Goal: Information Seeking & Learning: Learn about a topic

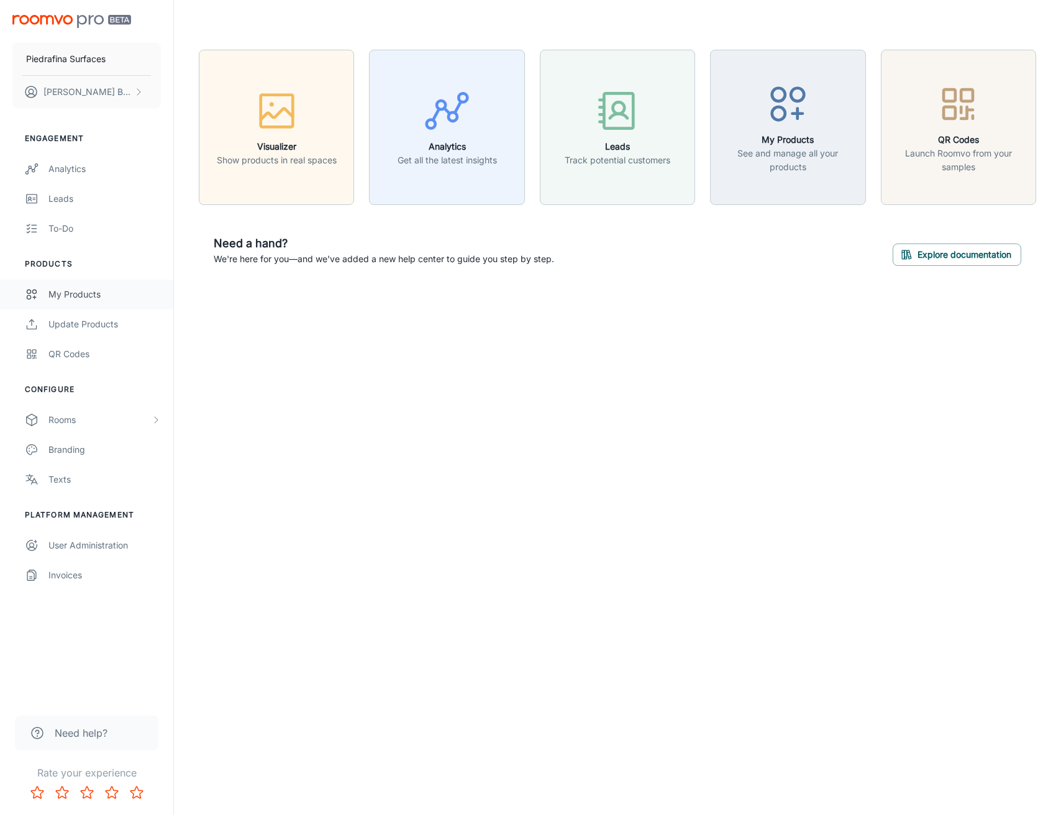
click at [96, 298] on div "My Products" at bounding box center [104, 295] width 112 height 14
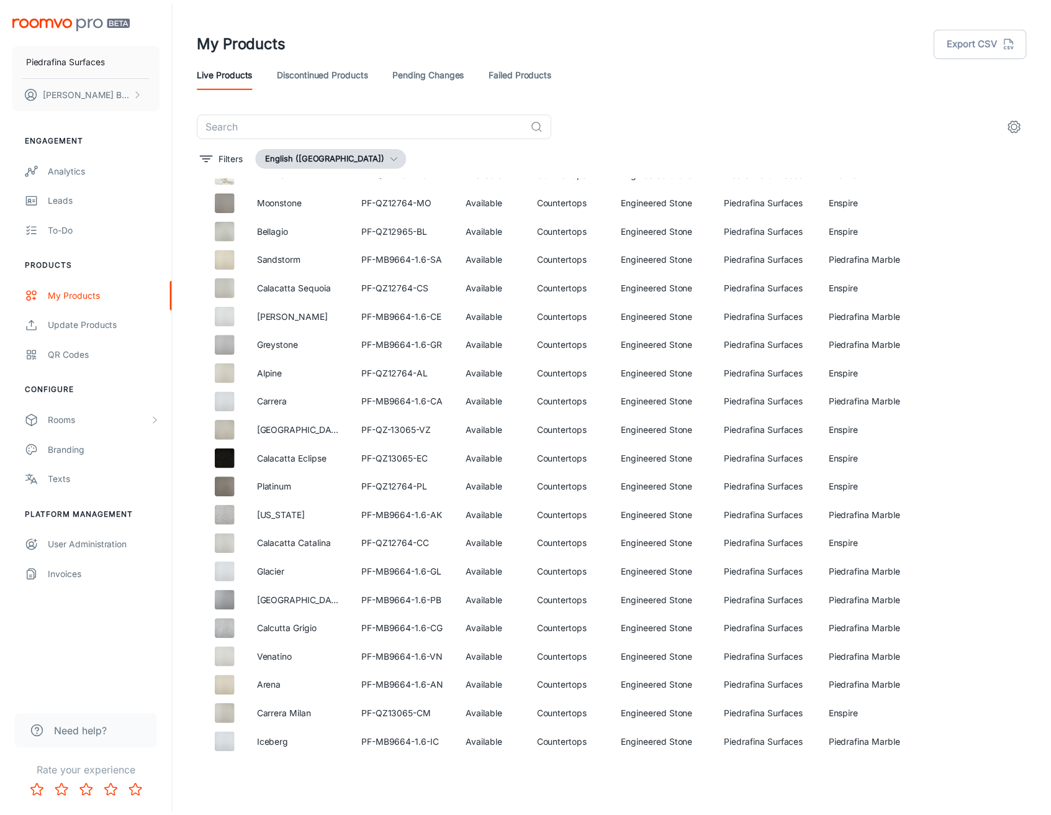
scroll to position [107, 0]
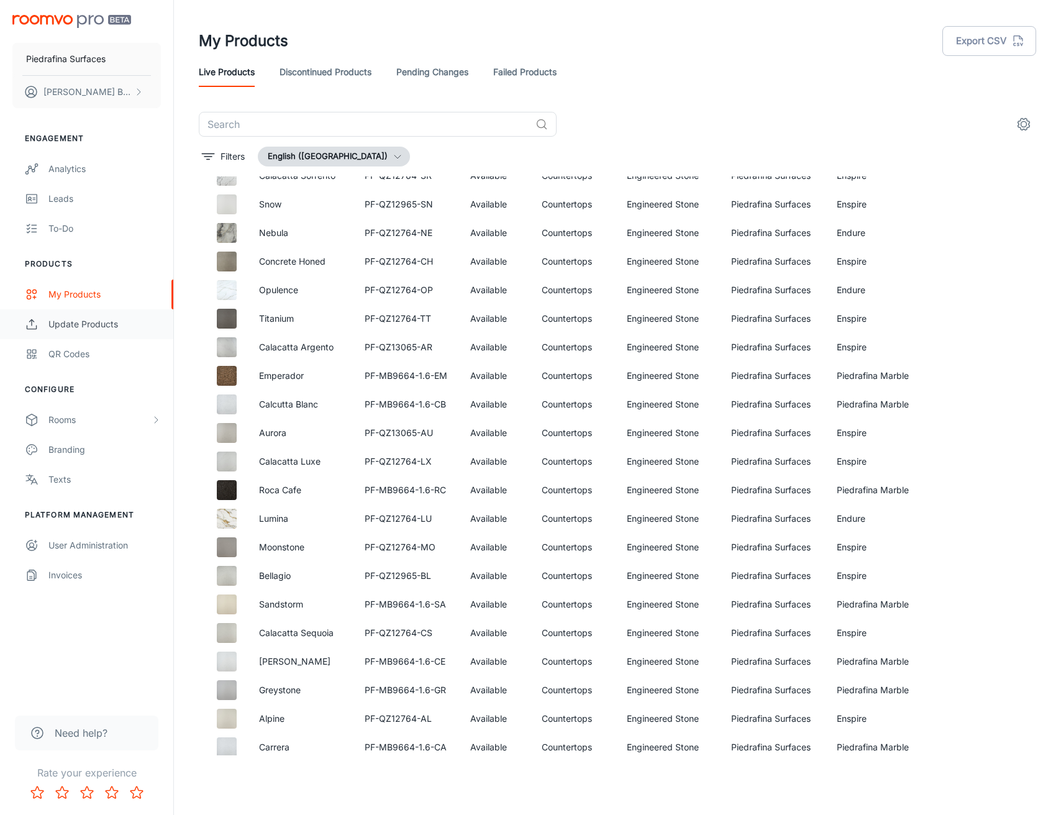
click at [81, 325] on div "Update Products" at bounding box center [104, 324] width 112 height 14
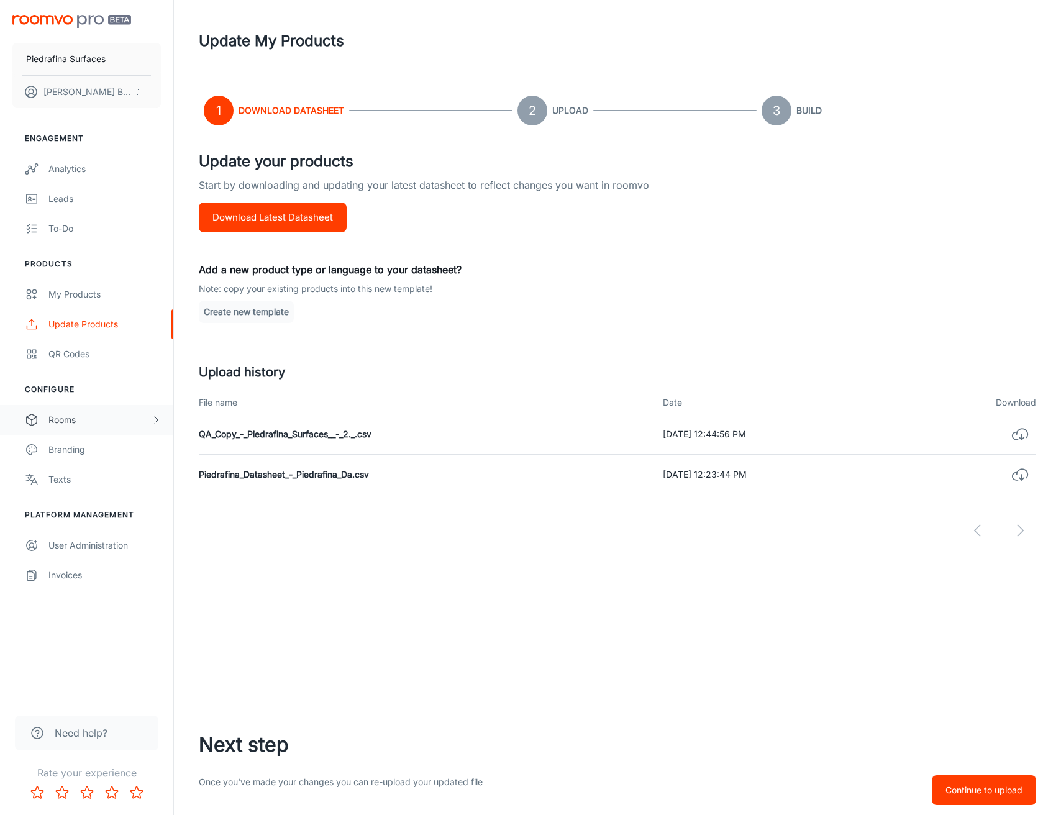
click at [134, 423] on div "Rooms" at bounding box center [99, 420] width 102 height 14
click at [132, 447] on div "My Rooms" at bounding box center [104, 450] width 112 height 14
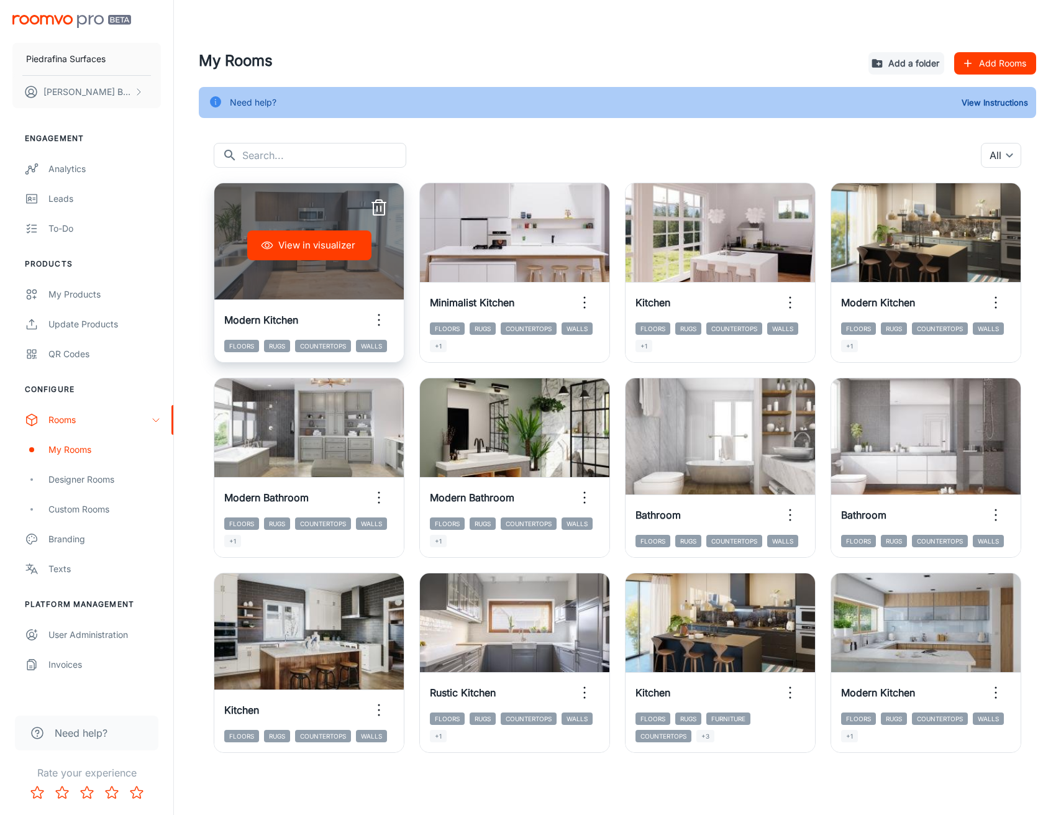
click at [317, 247] on button "View in visualizer" at bounding box center [309, 245] width 124 height 30
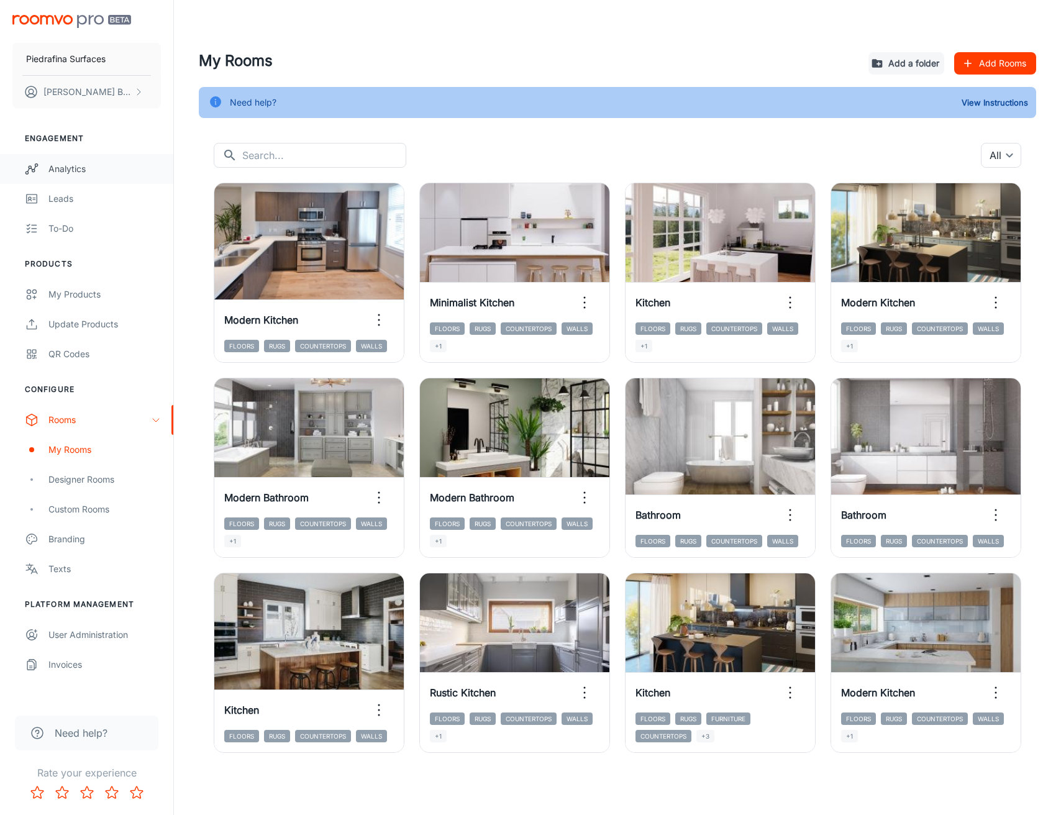
click at [60, 171] on div "Analytics" at bounding box center [104, 169] width 112 height 14
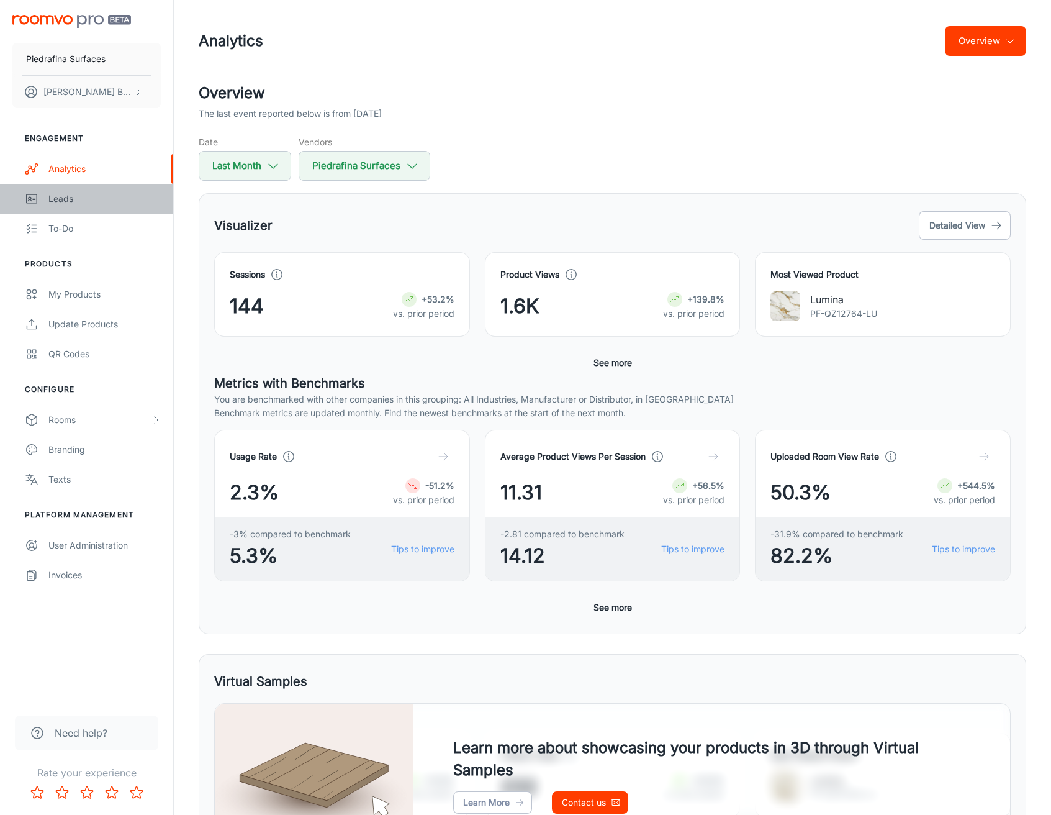
click at [52, 197] on div "Leads" at bounding box center [104, 199] width 112 height 14
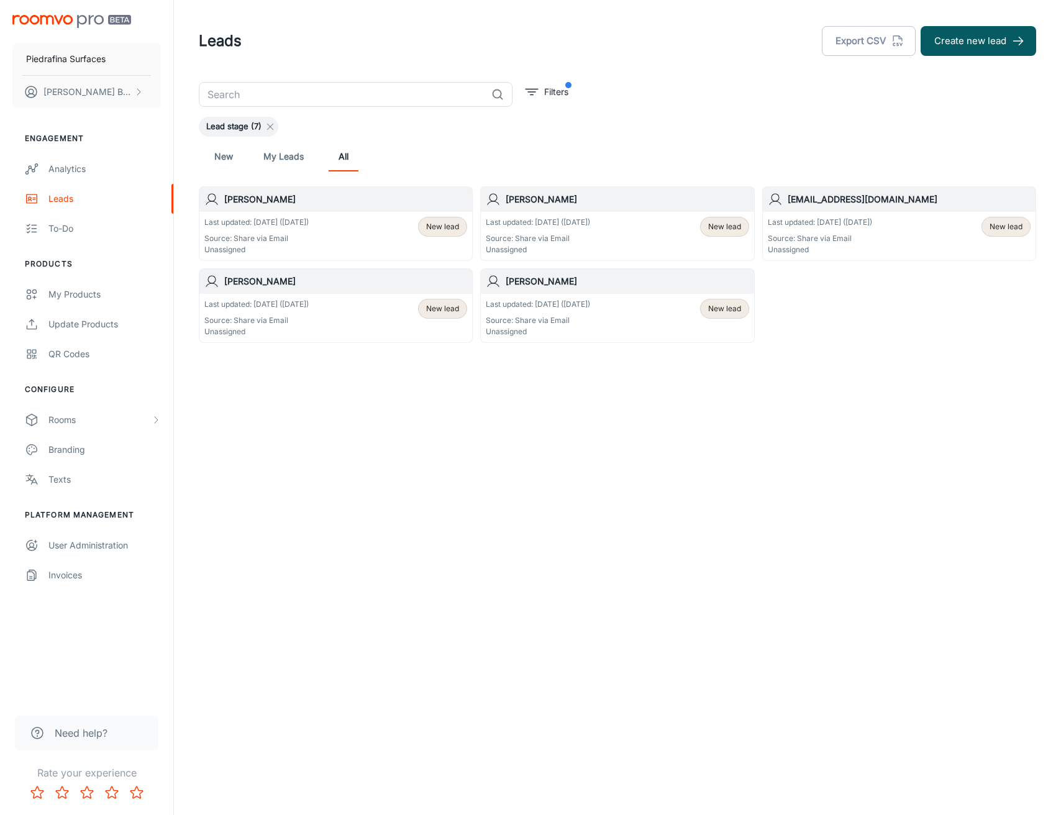
click at [268, 128] on line at bounding box center [271, 127] width 6 height 6
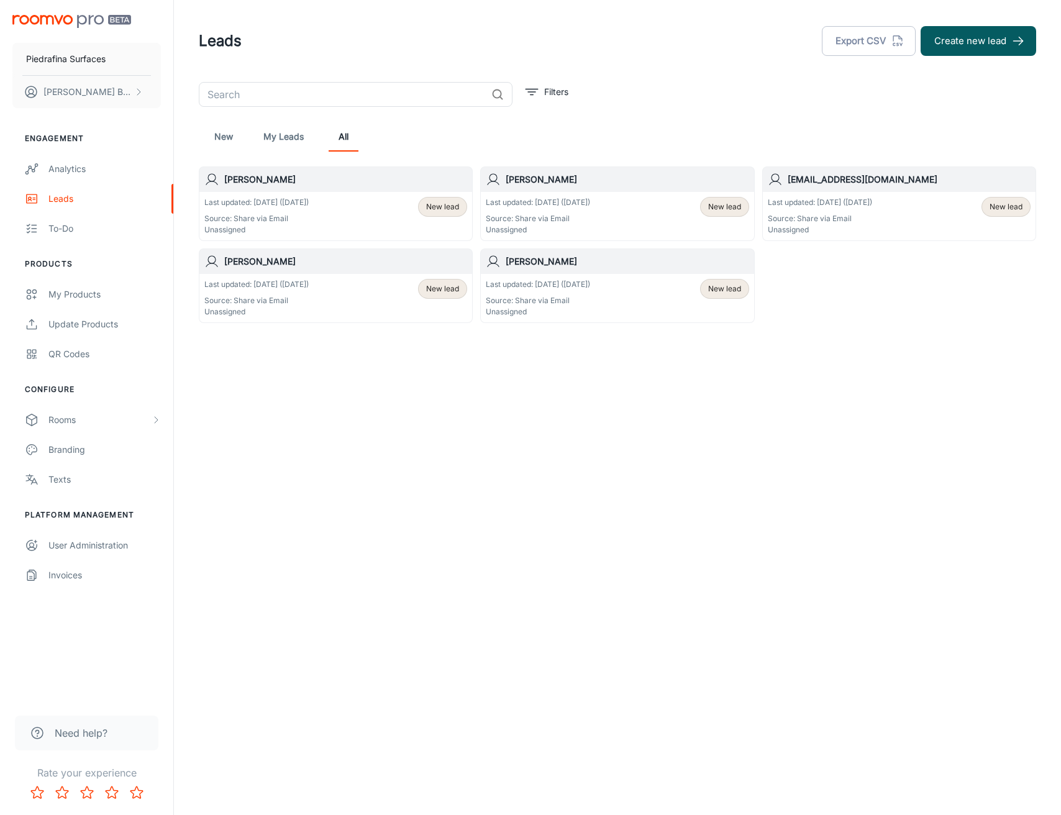
click at [336, 212] on div "Last updated: [DATE] ([DATE]) Source: Share via Email Unassigned New lead" at bounding box center [335, 216] width 263 height 39
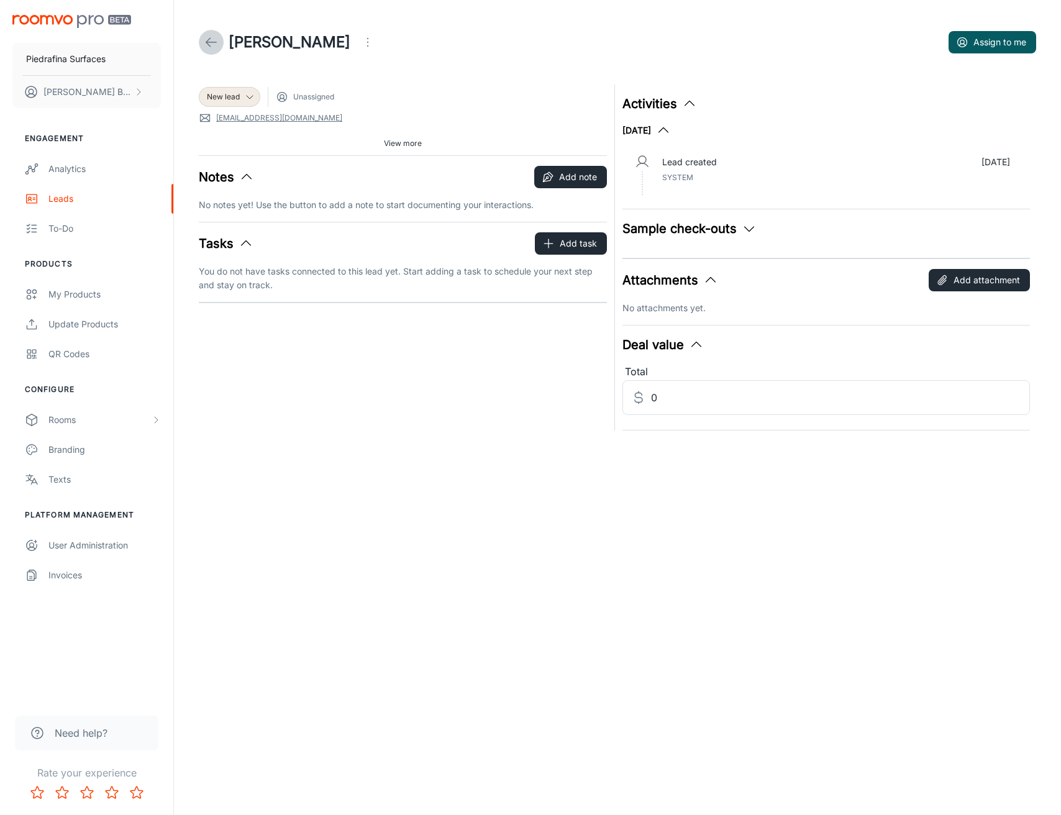
click at [210, 42] on line at bounding box center [211, 42] width 11 height 0
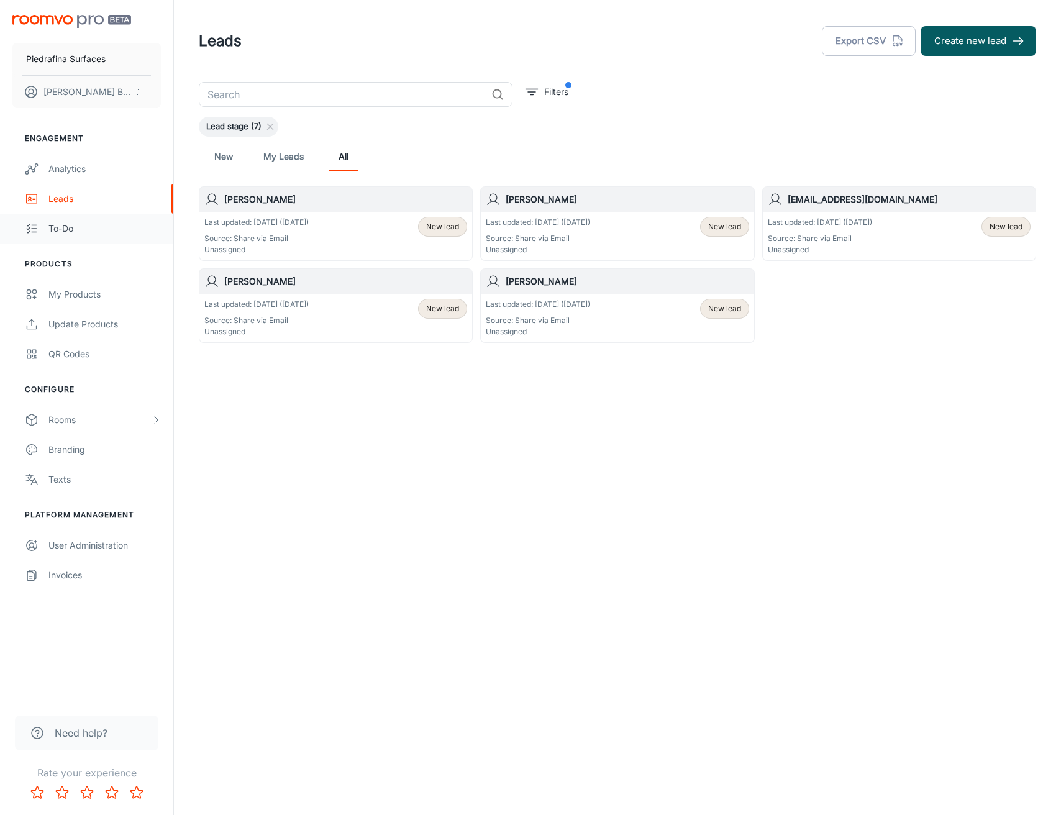
click at [91, 235] on link "To-do" at bounding box center [86, 229] width 173 height 30
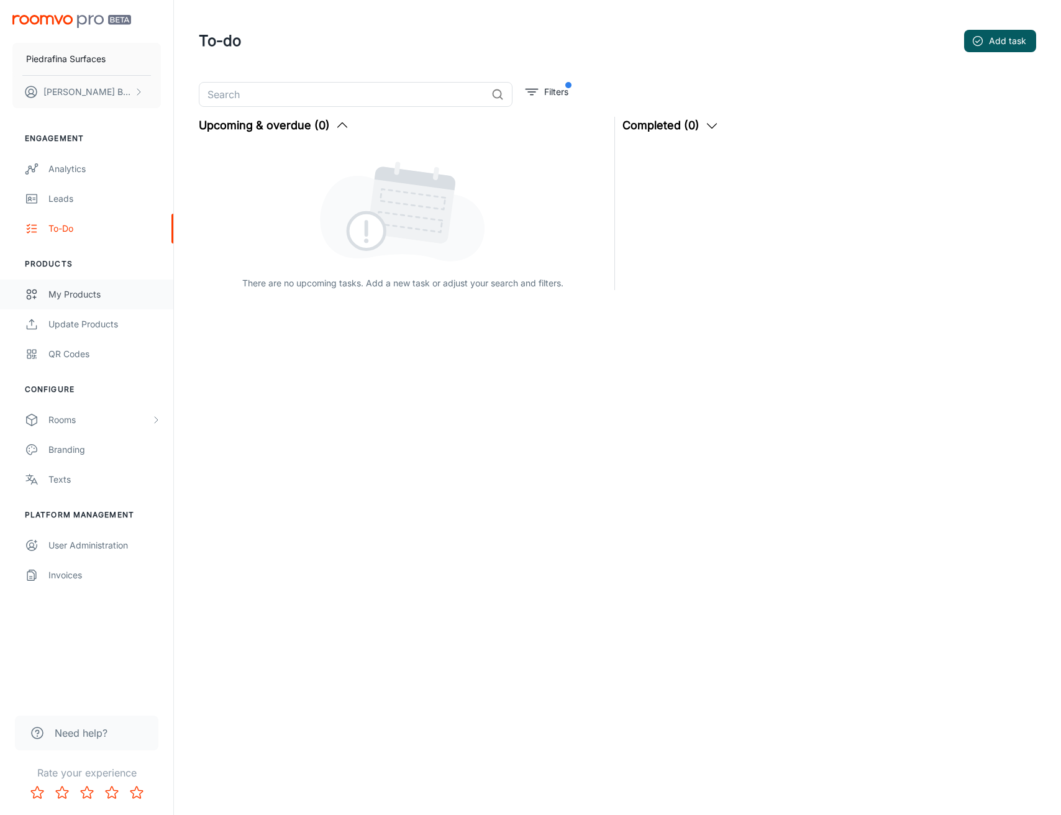
click at [69, 295] on div "My Products" at bounding box center [104, 295] width 112 height 14
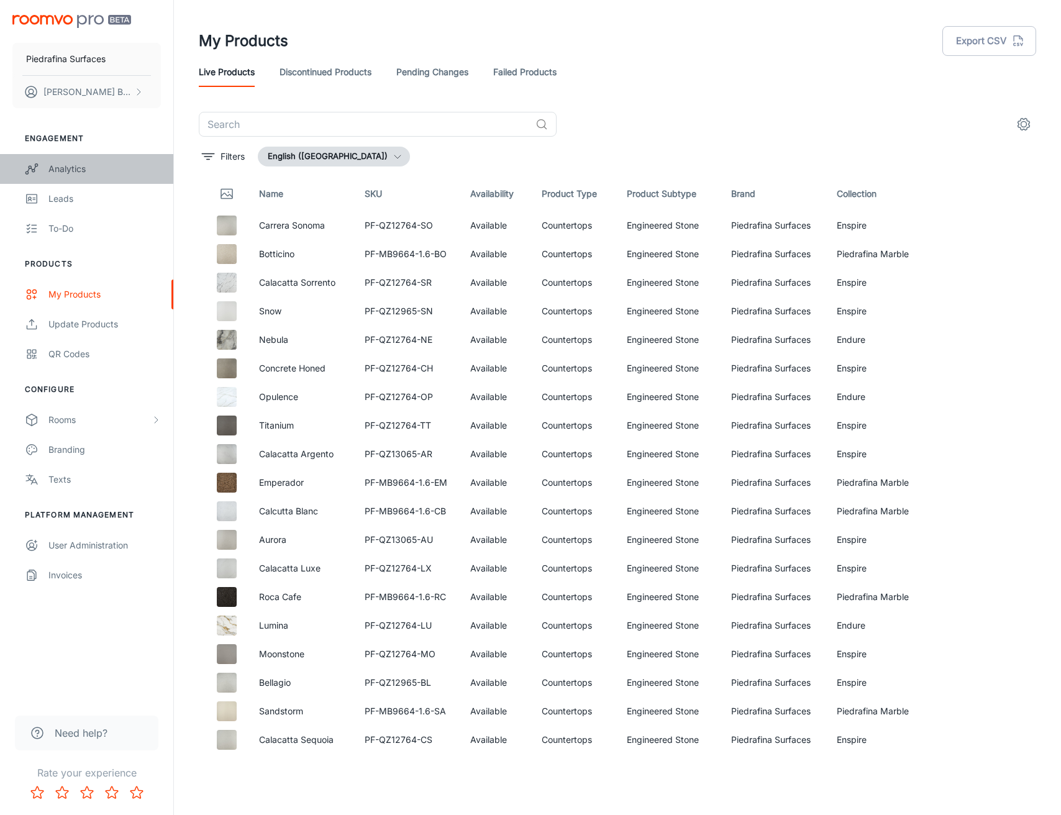
click at [99, 163] on div "Analytics" at bounding box center [104, 169] width 112 height 14
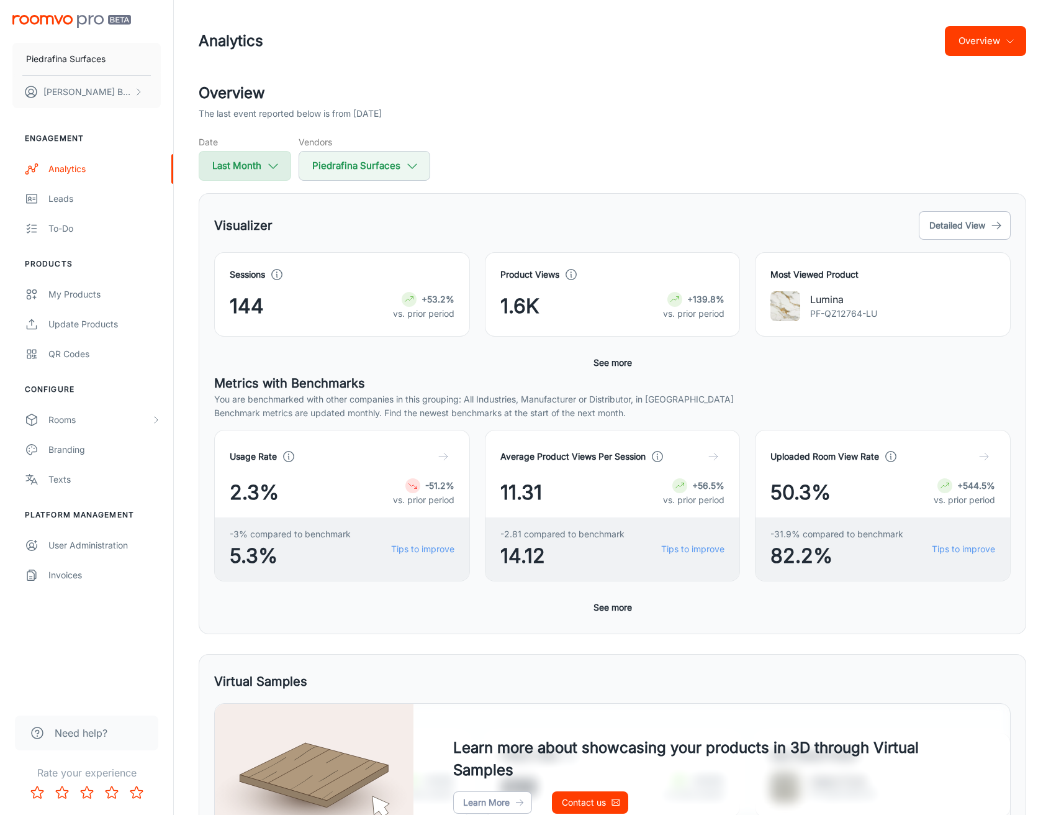
click at [253, 174] on button "Last Month" at bounding box center [245, 166] width 93 height 30
select select "7"
select select "2025"
select select "7"
select select "2025"
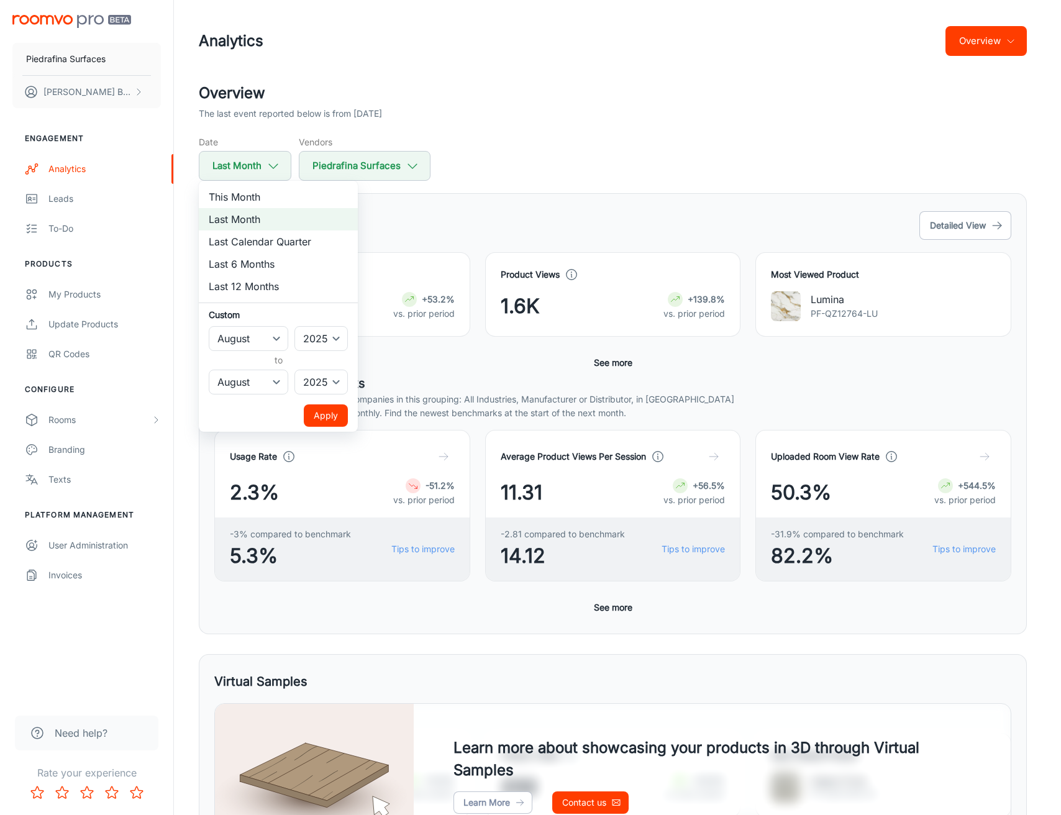
click at [294, 245] on li "Last Calendar Quarter" at bounding box center [278, 241] width 159 height 22
select select "3"
select select "5"
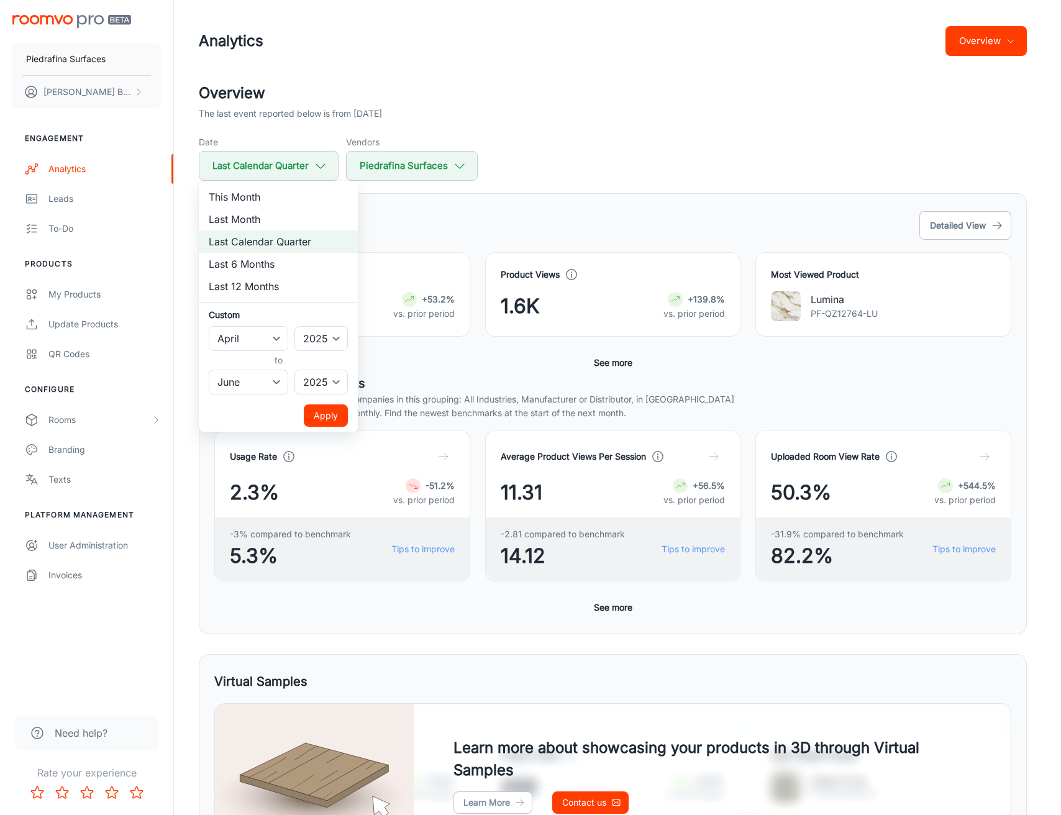
click at [268, 260] on li "Last 6 Months" at bounding box center [278, 264] width 159 height 22
select select "2"
select select "7"
click at [684, 168] on div at bounding box center [530, 407] width 1061 height 815
select select "7"
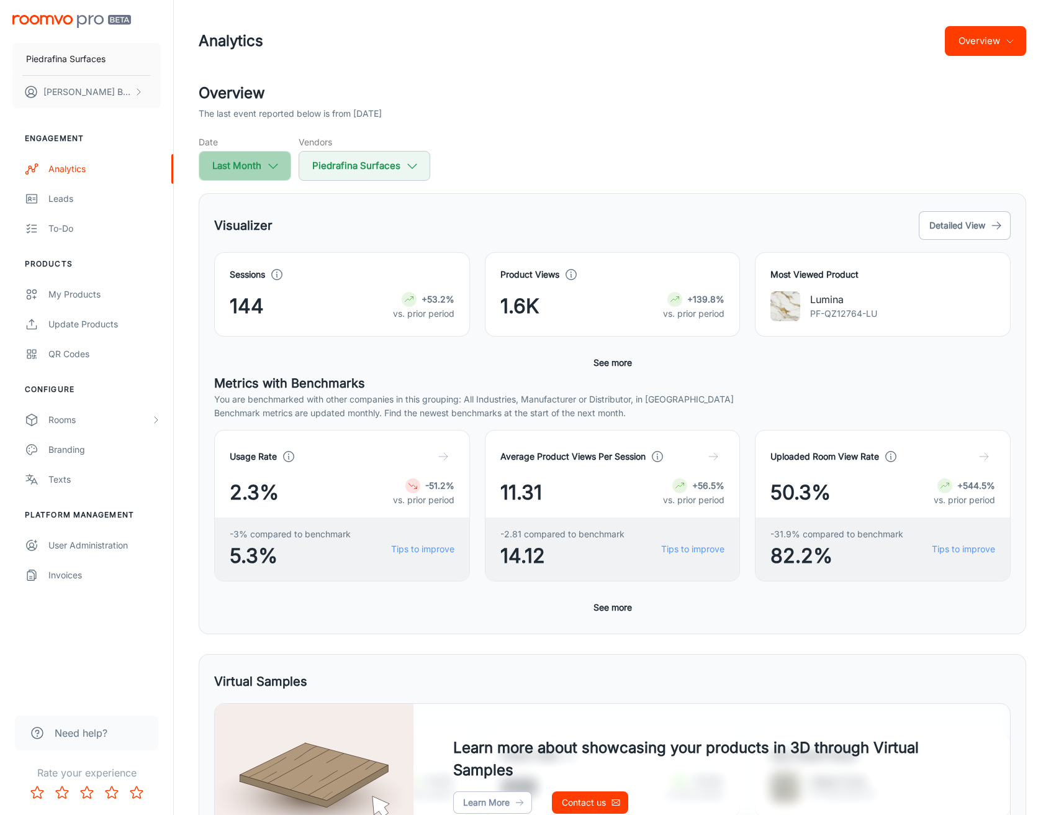
click at [237, 168] on button "Last Month" at bounding box center [245, 166] width 93 height 30
select select "7"
select select "2025"
select select "7"
select select "2025"
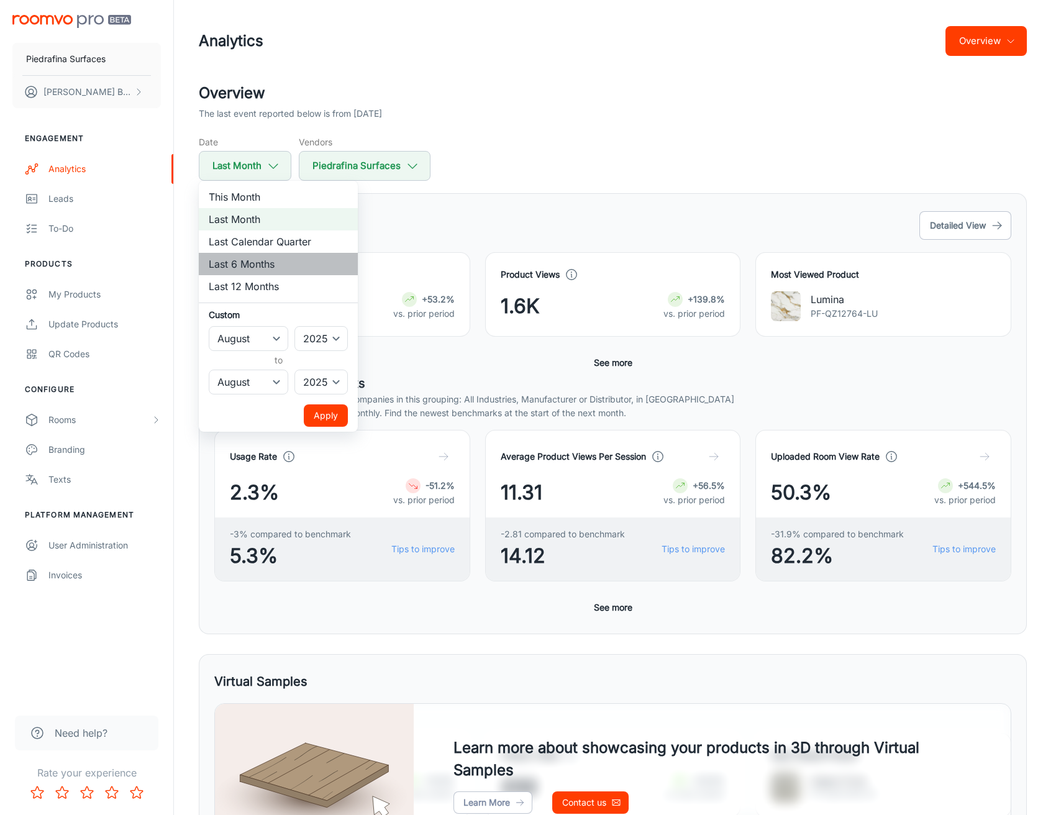
click at [258, 269] on li "Last 6 Months" at bounding box center [278, 264] width 159 height 22
select select "2"
click at [338, 414] on button "Apply" at bounding box center [326, 415] width 44 height 22
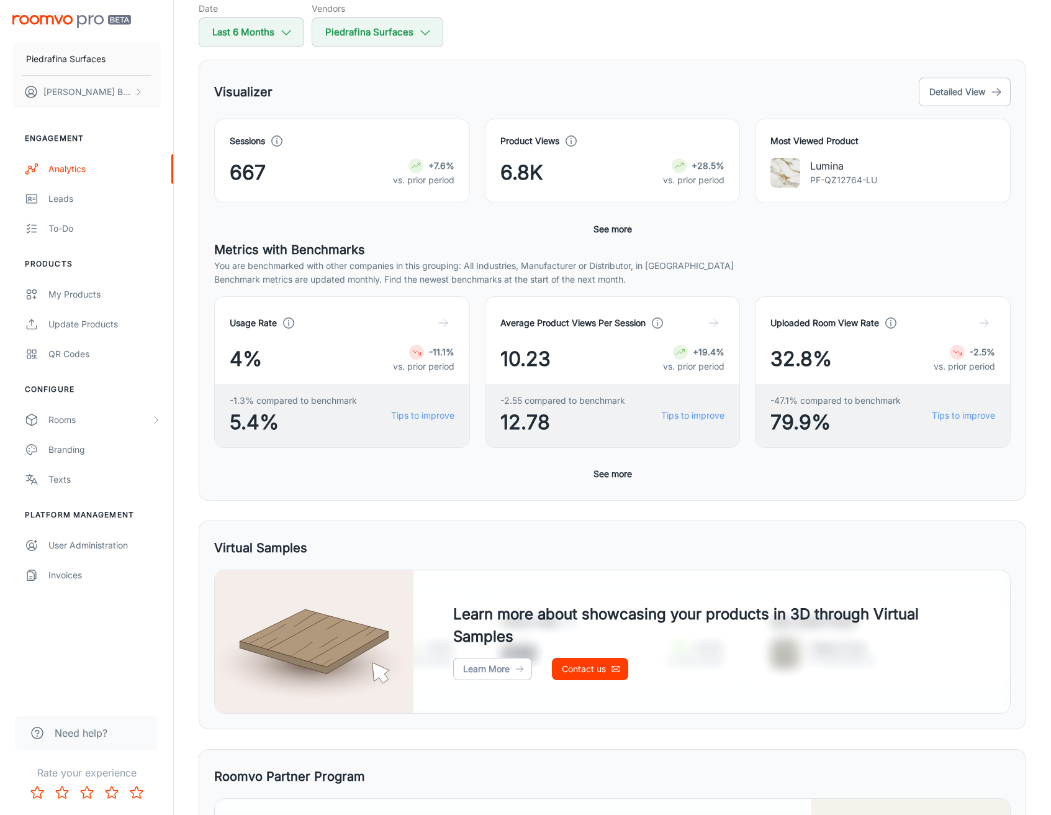
scroll to position [142, 0]
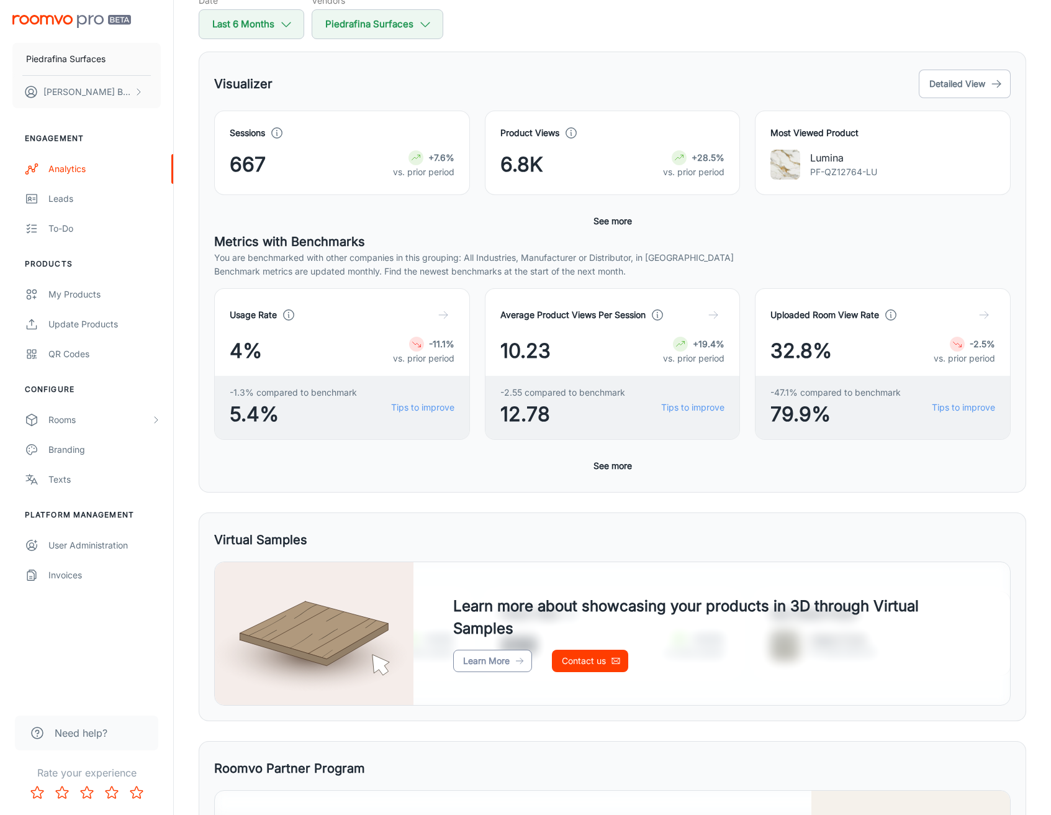
click at [502, 661] on link "Learn More" at bounding box center [492, 661] width 79 height 22
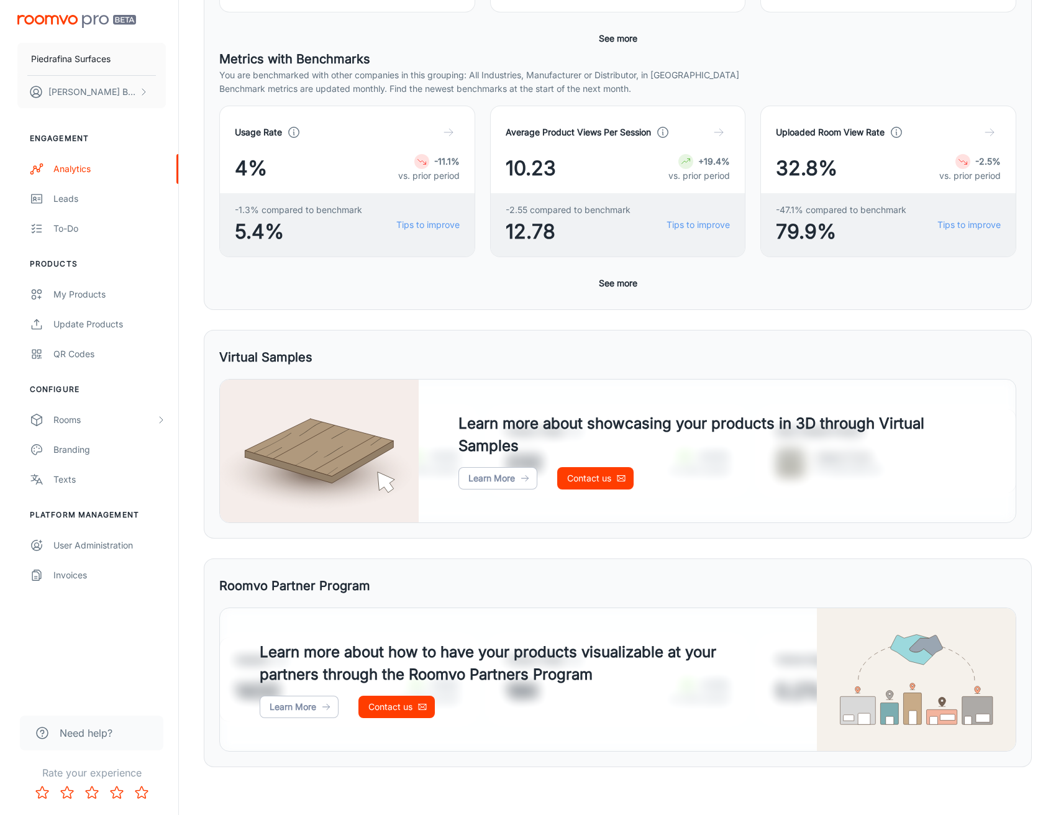
scroll to position [0, 0]
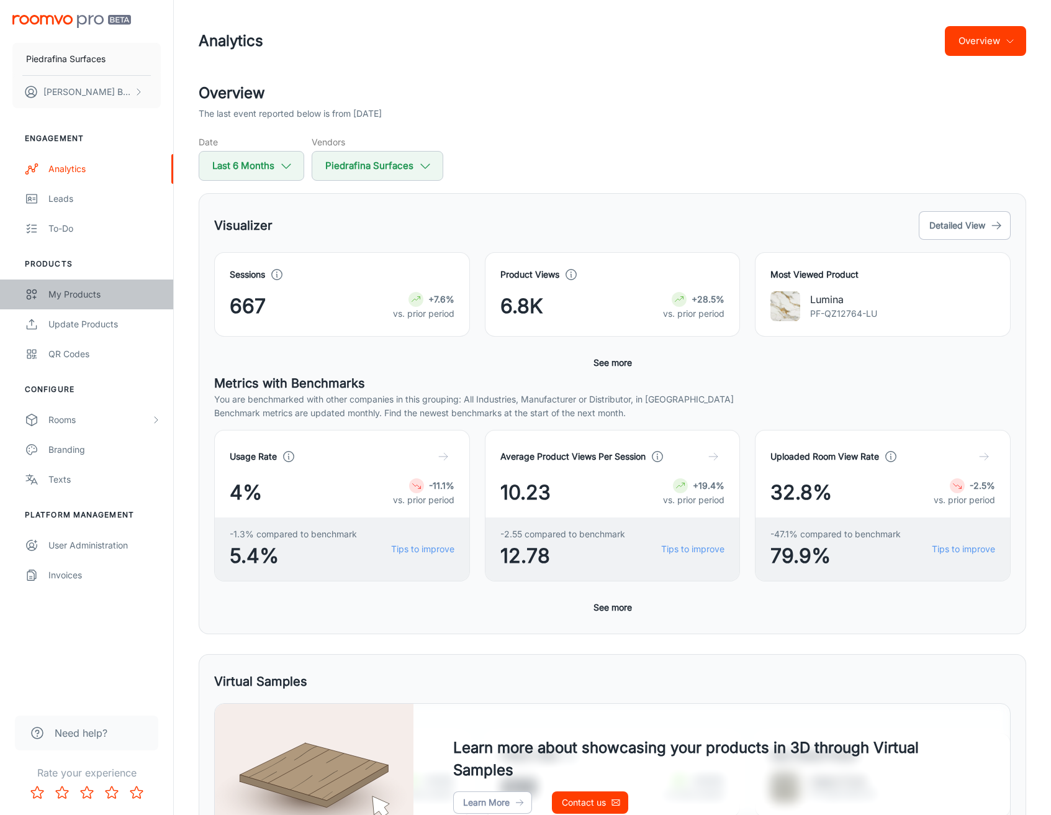
click at [80, 286] on link "My Products" at bounding box center [86, 294] width 173 height 30
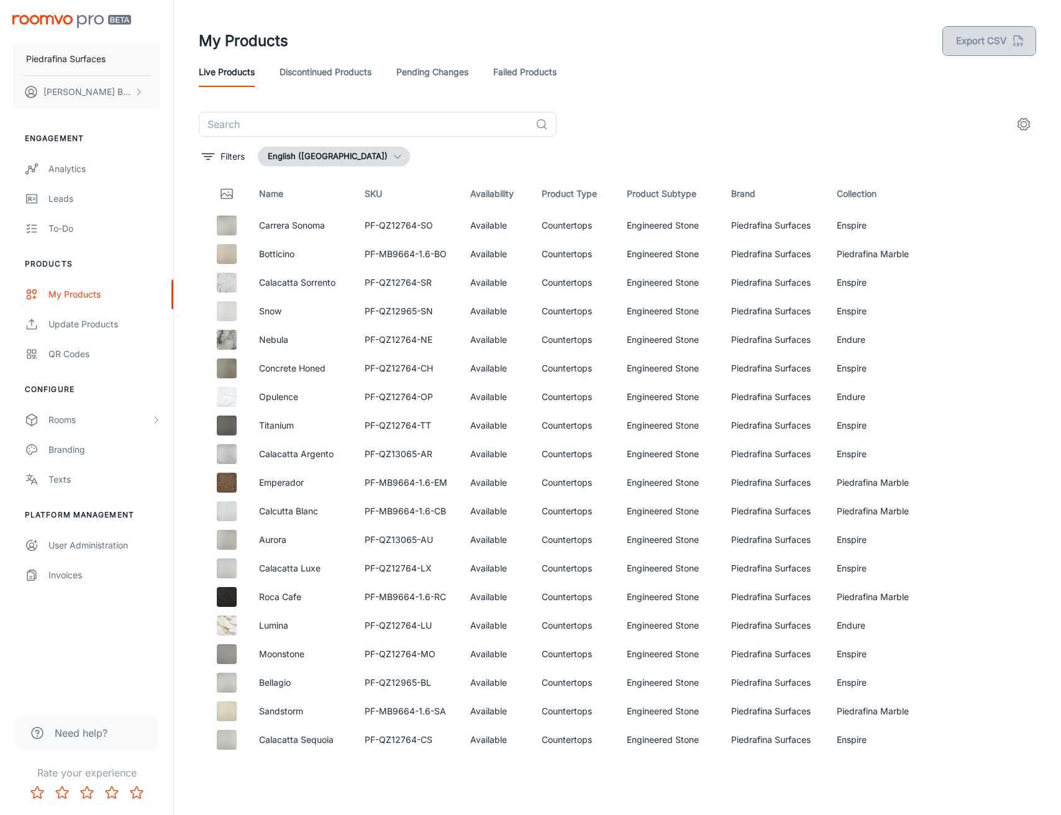
click at [991, 45] on button "Export CSV" at bounding box center [989, 41] width 94 height 30
click at [93, 421] on div "Rooms" at bounding box center [99, 420] width 102 height 14
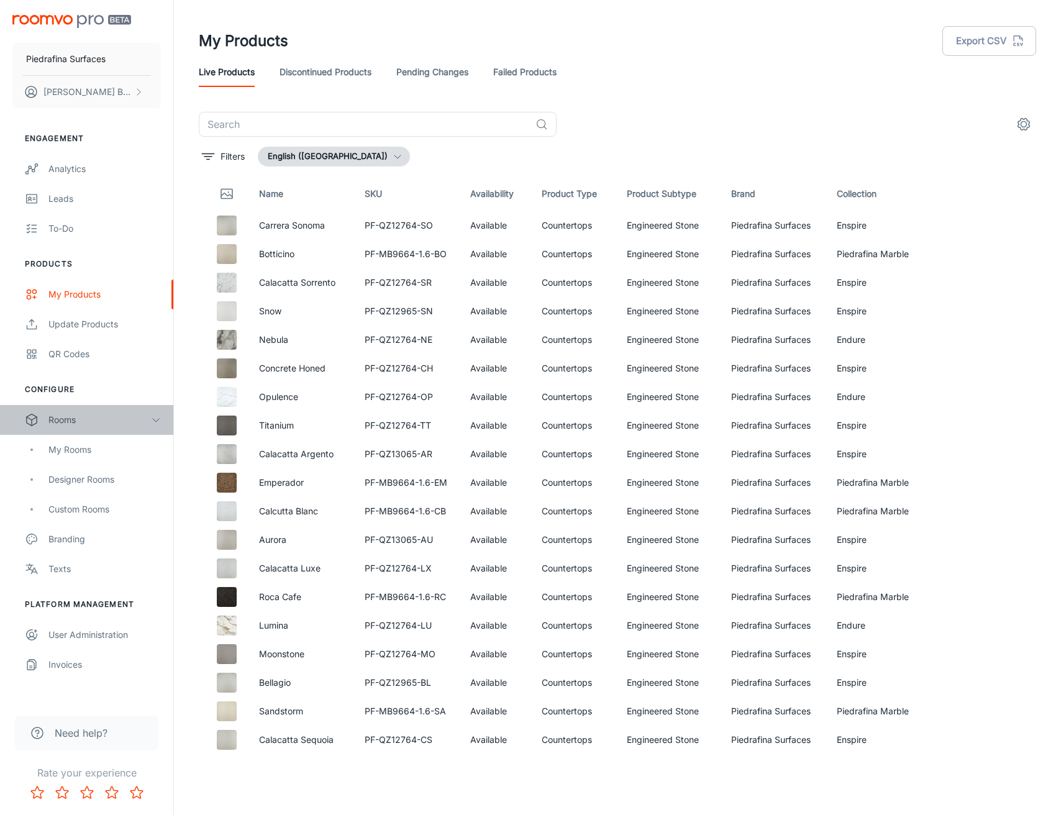
click at [93, 421] on div "Rooms" at bounding box center [99, 420] width 102 height 14
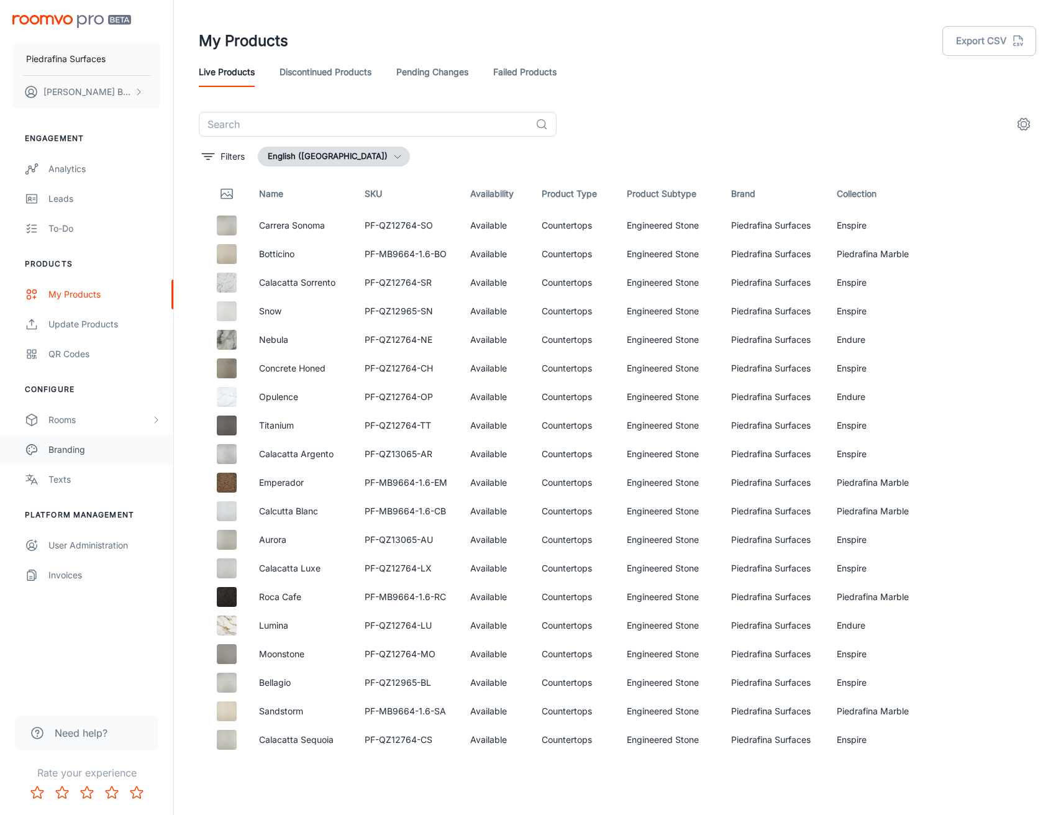
click at [92, 452] on div "Branding" at bounding box center [104, 450] width 112 height 14
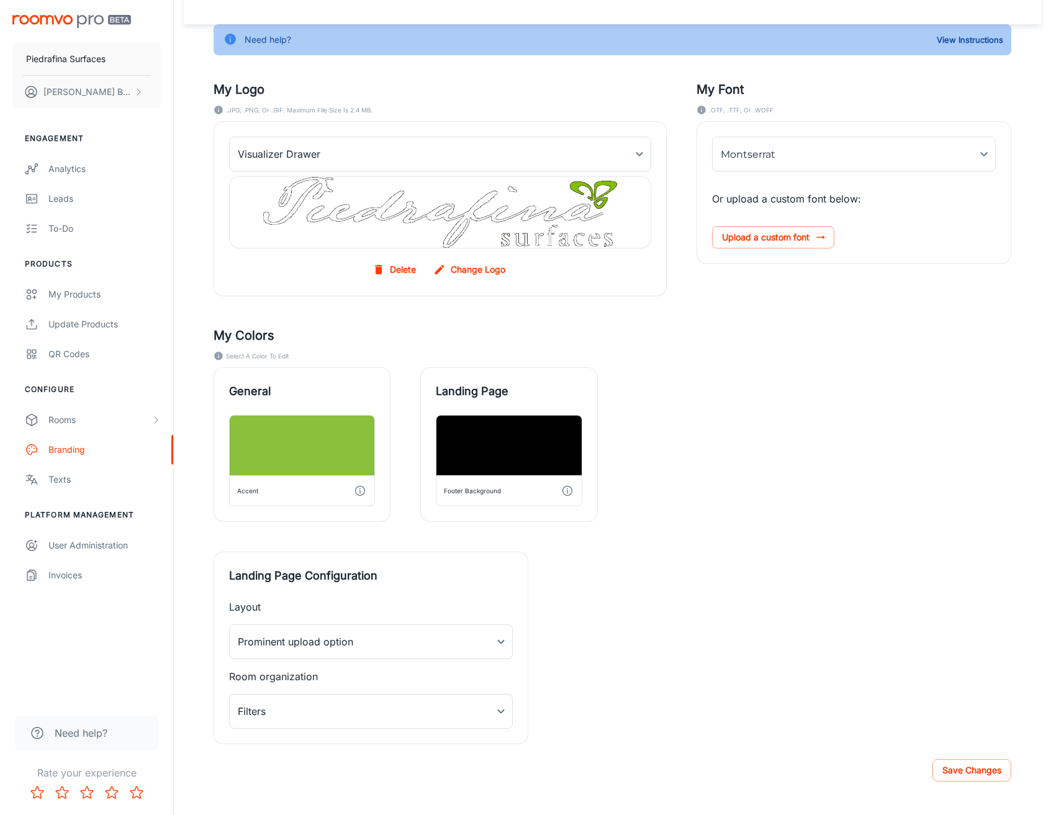
scroll to position [74, 0]
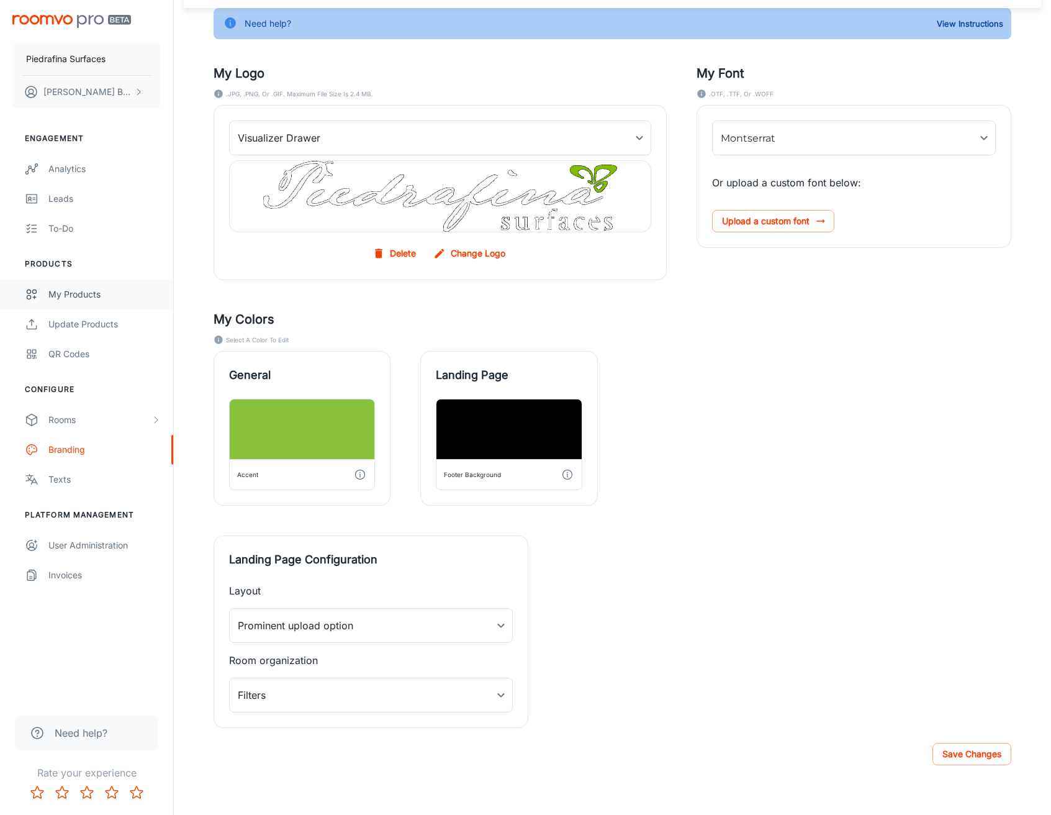
click at [54, 292] on div "My Products" at bounding box center [104, 295] width 112 height 14
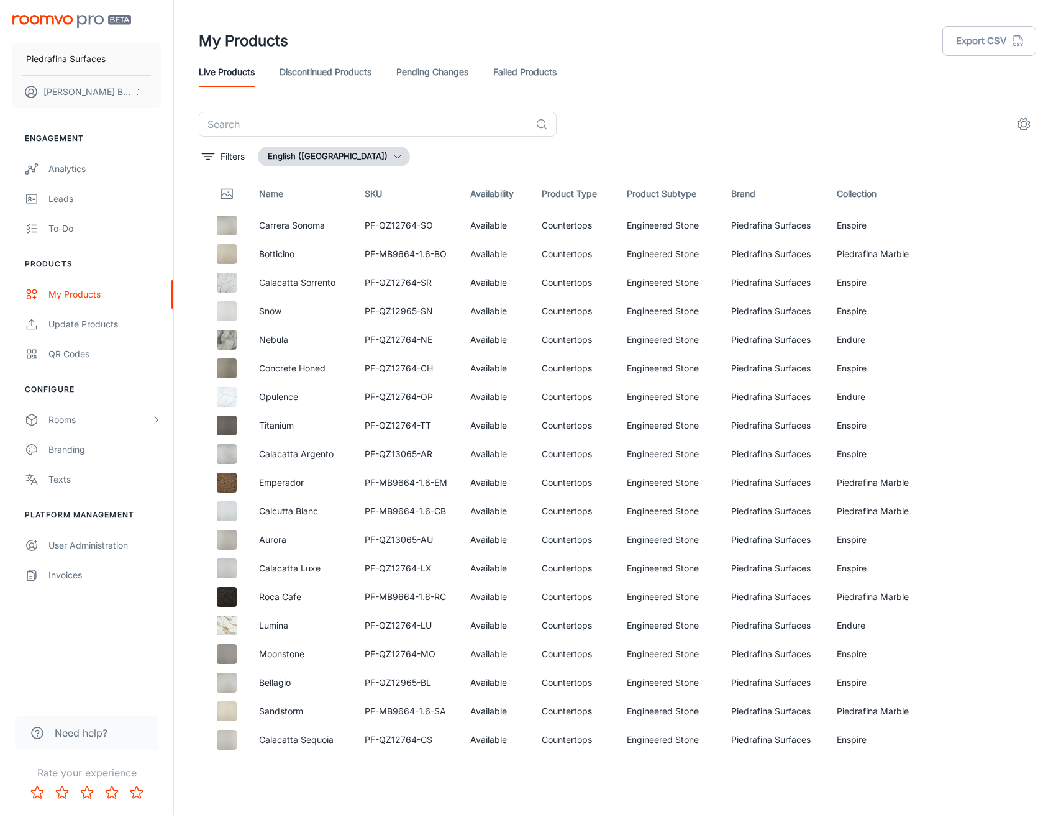
click at [105, 732] on span "Need help?" at bounding box center [81, 732] width 53 height 15
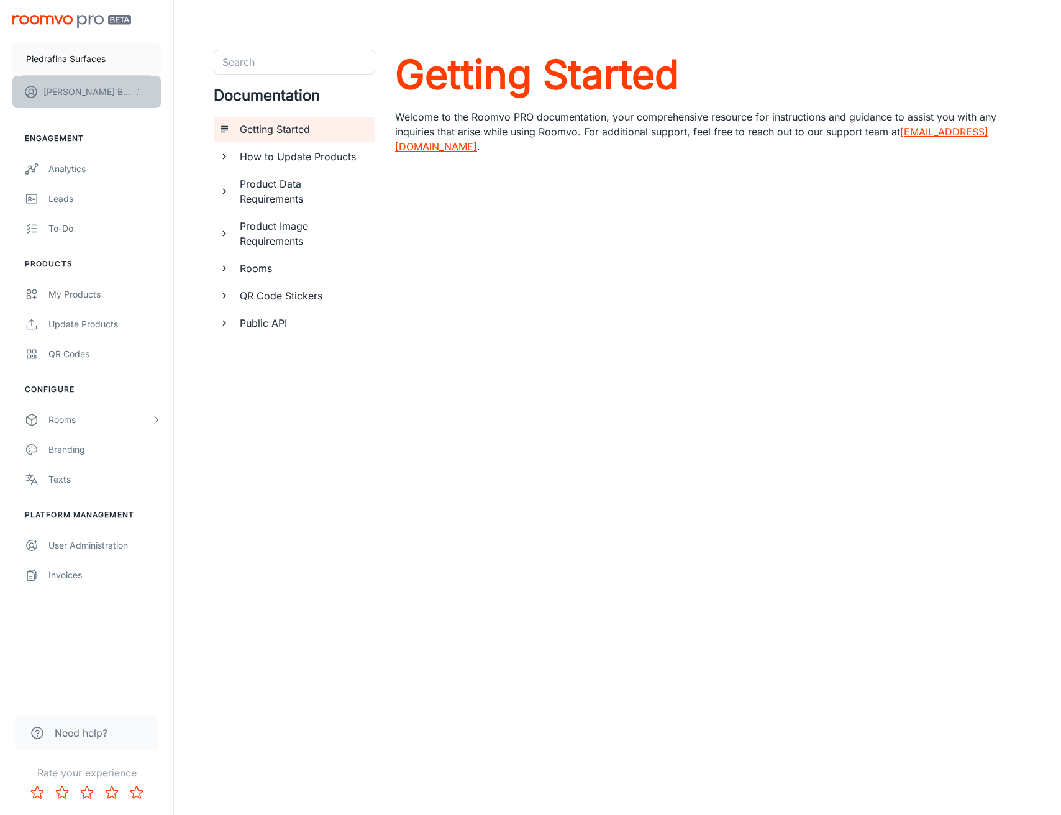
click at [109, 97] on button "[PERSON_NAME]" at bounding box center [86, 92] width 148 height 32
click at [145, 209] on div at bounding box center [530, 407] width 1061 height 815
click at [68, 732] on span "Need help?" at bounding box center [81, 732] width 53 height 15
click at [68, 94] on p "[PERSON_NAME]" at bounding box center [87, 92] width 88 height 14
click at [215, 91] on li "User Profile" at bounding box center [194, 91] width 66 height 21
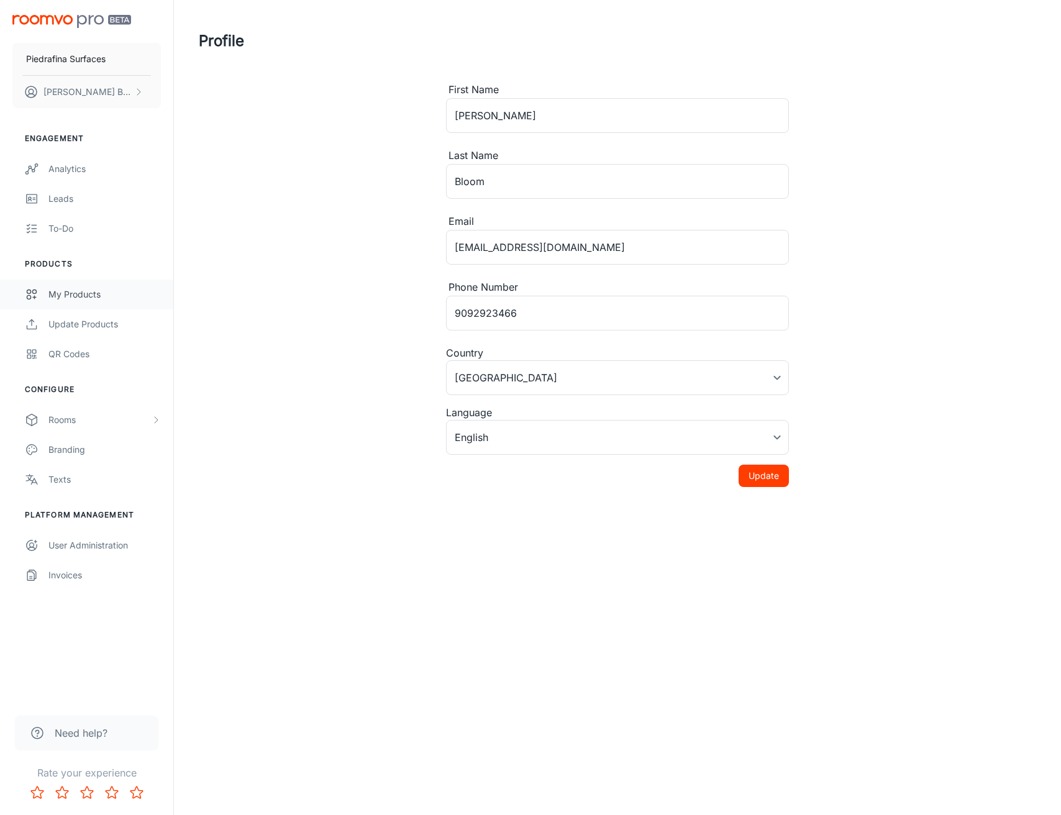
click at [83, 289] on div "My Products" at bounding box center [104, 295] width 112 height 14
